Goal: Information Seeking & Learning: Learn about a topic

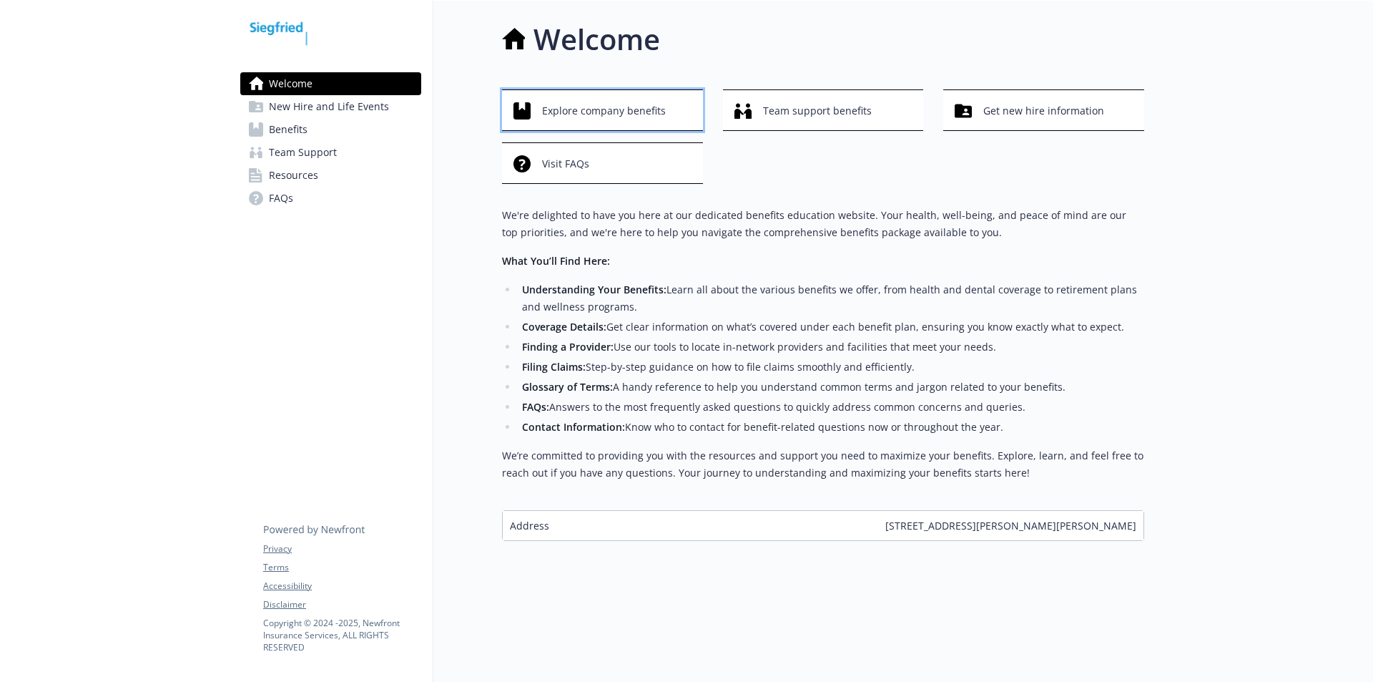
click at [579, 122] on span "Explore company benefits" at bounding box center [604, 110] width 124 height 27
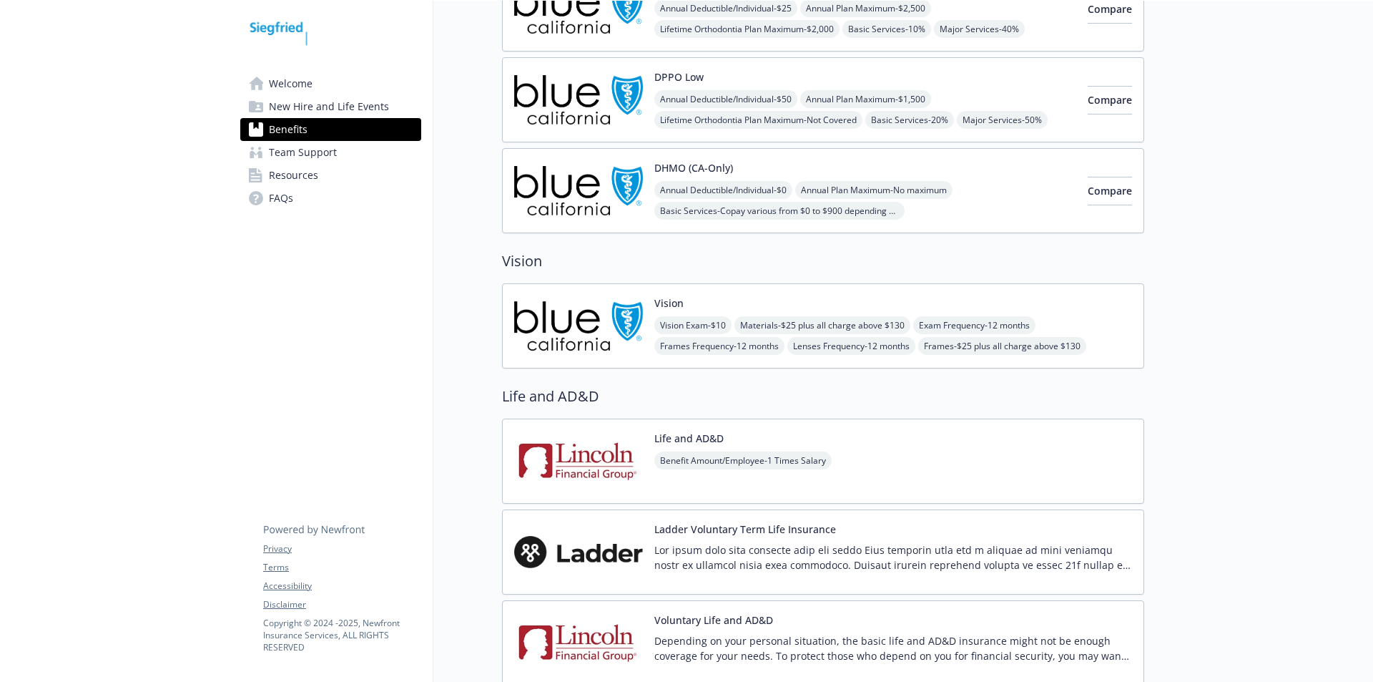
scroll to position [390, 0]
